Goal: Find specific page/section: Find specific page/section

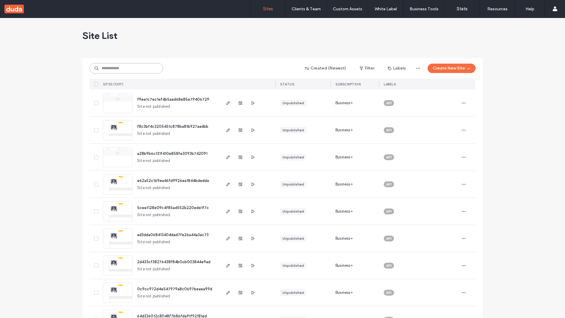
click at [126, 68] on input at bounding box center [126, 68] width 74 height 11
type input "**********"
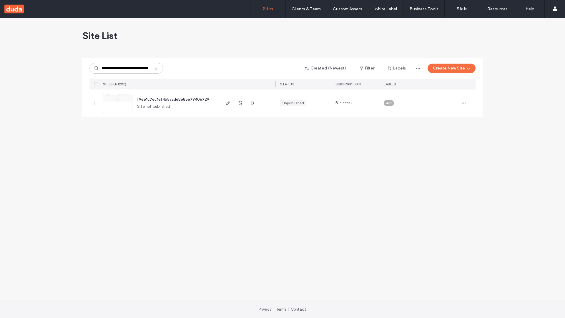
click at [173, 99] on span "f9ee1c7ec1ef4b5aad68e85e79406729" at bounding box center [173, 99] width 72 height 4
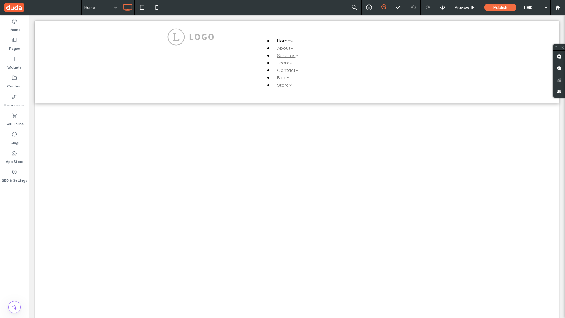
click at [14, 63] on label "Widgets" at bounding box center [14, 66] width 14 height 8
